Goal: Use online tool/utility: Utilize a website feature to perform a specific function

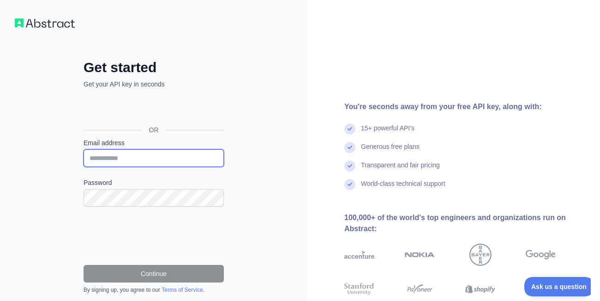
click at [175, 157] on input "Email address" at bounding box center [154, 158] width 140 height 18
click at [262, 133] on div "Get started Get your API key in seconds OR Email address Password Continue By s…" at bounding box center [153, 189] width 307 height 379
click at [188, 109] on div "Iniciar sesión con Google. Se abre en una nueva pestaña." at bounding box center [153, 109] width 139 height 20
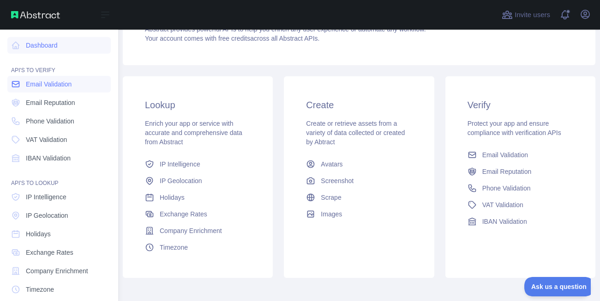
click at [64, 91] on link "Email Validation" at bounding box center [58, 84] width 103 height 17
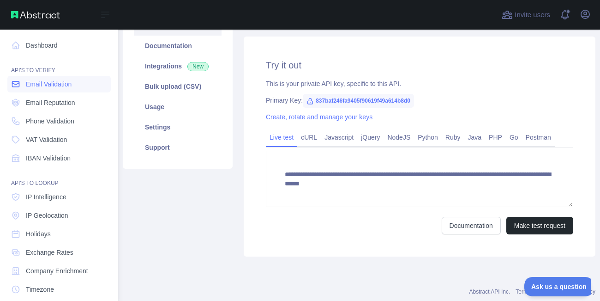
scroll to position [50, 0]
